Goal: Use online tool/utility

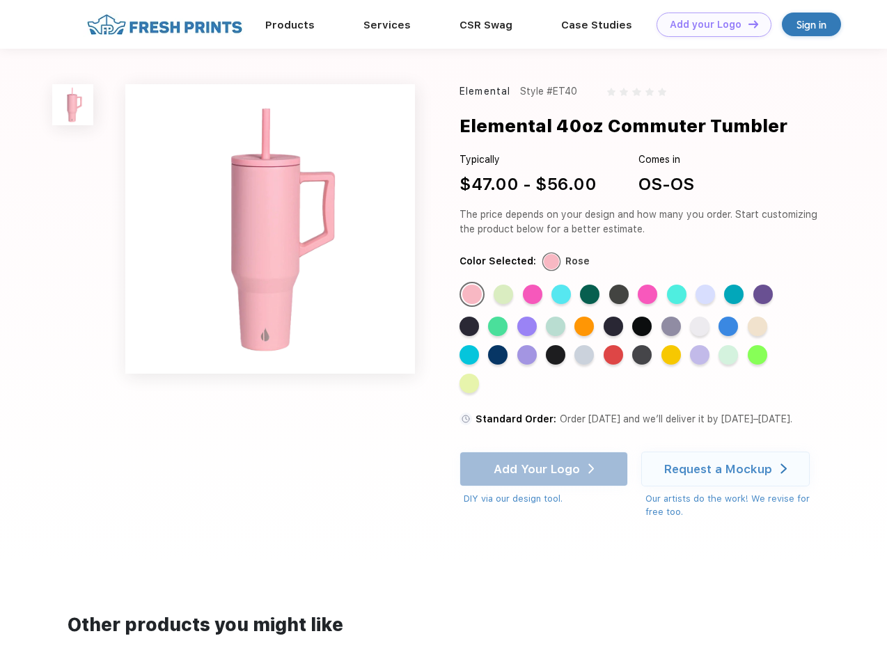
click at [709, 24] on link "Add your Logo Design Tool" at bounding box center [713, 25] width 115 height 24
click at [0, 0] on div "Design Tool" at bounding box center [0, 0] width 0 height 0
click at [747, 24] on link "Add your Logo Design Tool" at bounding box center [713, 25] width 115 height 24
click at [73, 104] on img at bounding box center [72, 104] width 41 height 41
click at [473, 295] on div "Standard Color" at bounding box center [471, 294] width 19 height 19
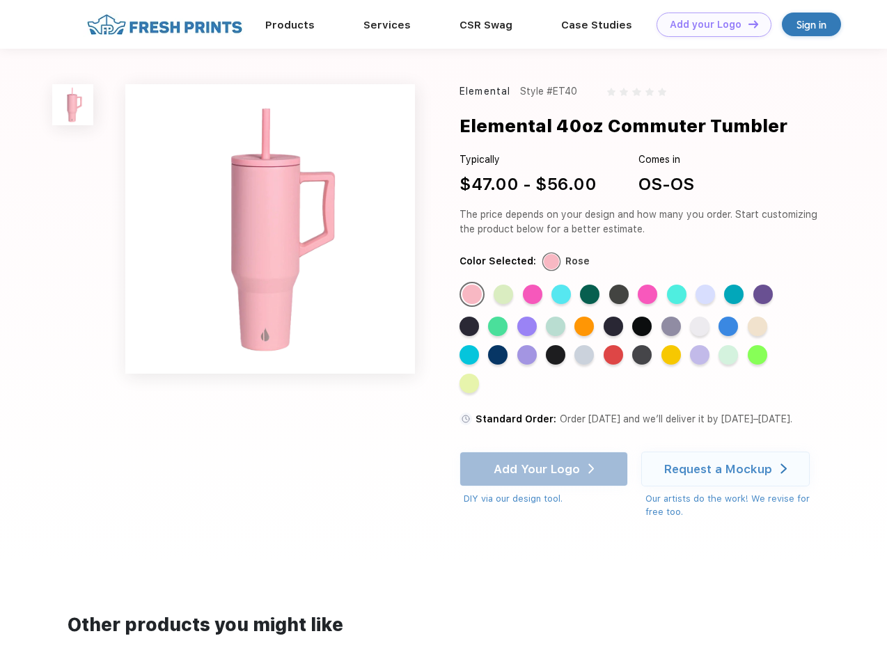
click at [505, 295] on div "Standard Color" at bounding box center [503, 294] width 19 height 19
click at [534, 295] on div "Standard Color" at bounding box center [532, 294] width 19 height 19
click at [562, 295] on div "Standard Color" at bounding box center [560, 294] width 19 height 19
click at [591, 295] on div "Standard Color" at bounding box center [589, 294] width 19 height 19
click at [620, 295] on div "Standard Color" at bounding box center [618, 294] width 19 height 19
